Goal: Use online tool/utility: Utilize a website feature to perform a specific function

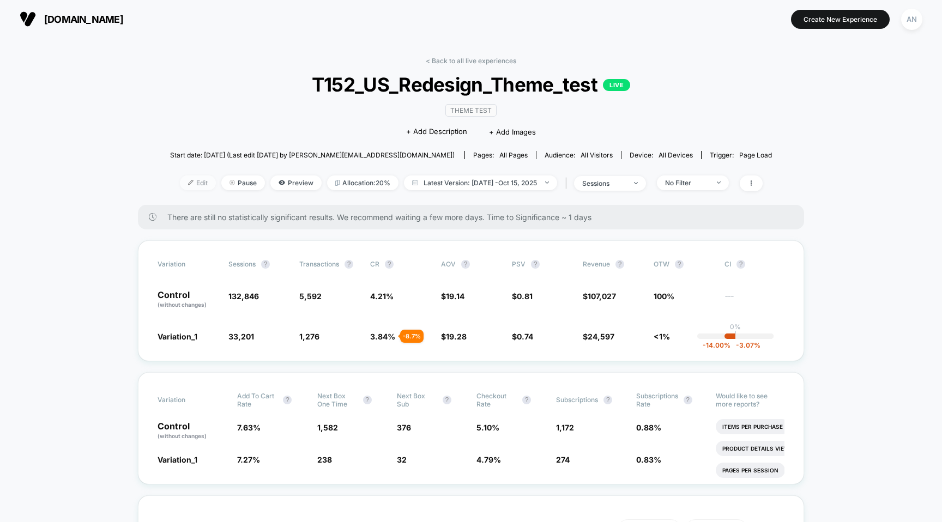
click at [197, 187] on span "Edit" at bounding box center [198, 183] width 36 height 15
click at [289, 180] on span "Preview" at bounding box center [295, 183] width 51 height 15
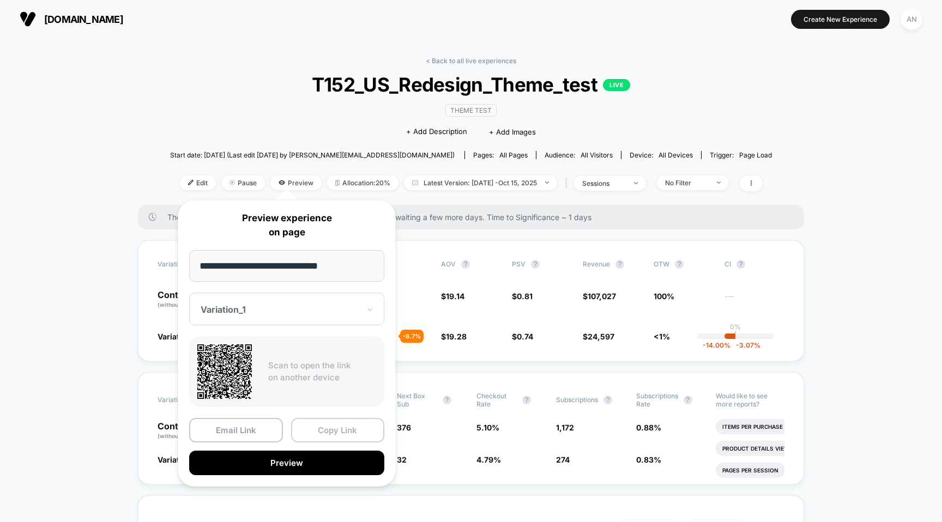
click at [338, 425] on button "Copy Link" at bounding box center [338, 430] width 94 height 25
